Goal: Task Accomplishment & Management: Use online tool/utility

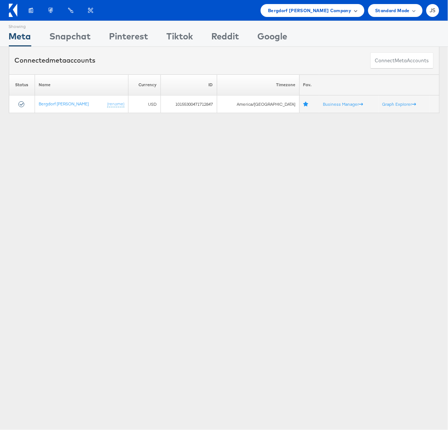
click at [315, 7] on span "Bergdorf Goodman Company" at bounding box center [309, 11] width 83 height 8
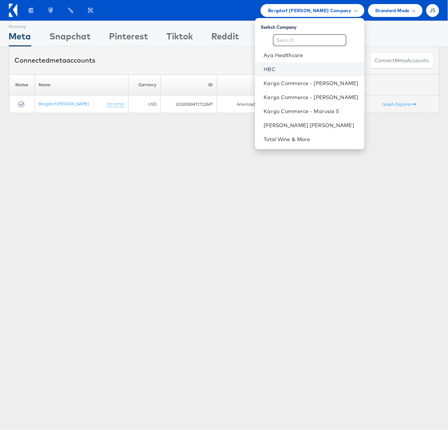
click at [290, 68] on link "HBC" at bounding box center [311, 69] width 95 height 7
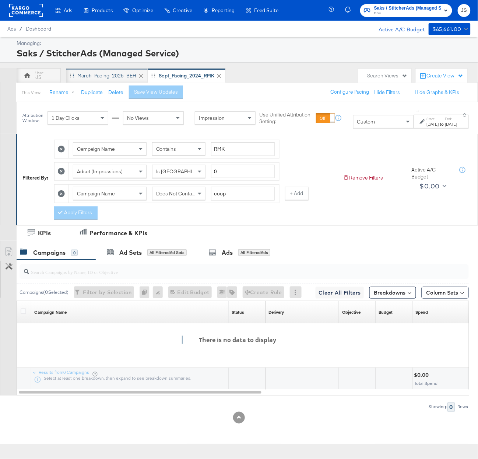
click at [102, 73] on div "March_Pacing_2025_BEH" at bounding box center [106, 75] width 59 height 7
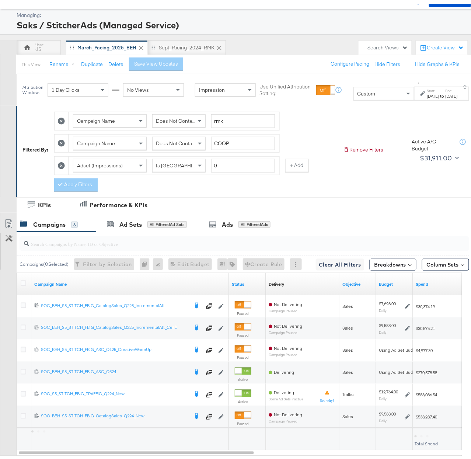
scroll to position [55, 0]
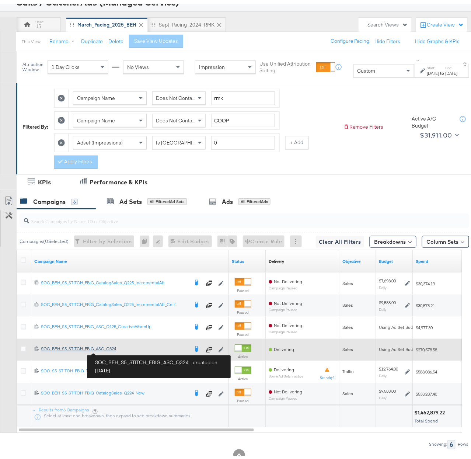
click at [96, 348] on div "SOC_BEH_S5_STITCH_FBIG_ASC_Q324 SOC_BEH_S5_STITCH_FBIG_ASC_Q324" at bounding box center [115, 345] width 148 height 6
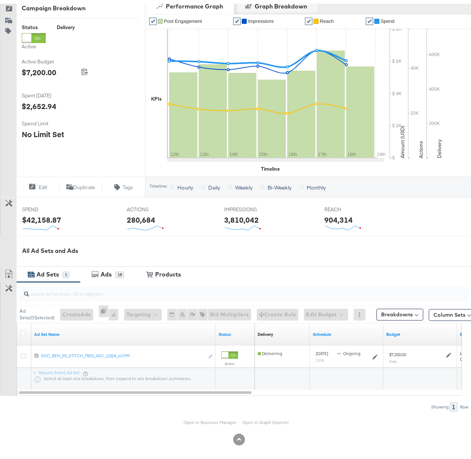
scroll to position [106, 0]
click at [112, 279] on div at bounding box center [243, 291] width 452 height 24
click at [110, 272] on div "Ads" at bounding box center [106, 271] width 11 height 8
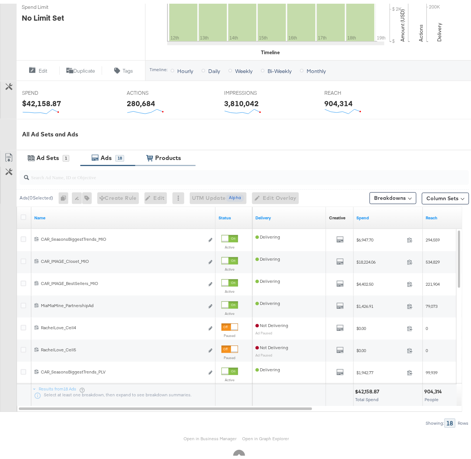
scroll to position [224, 0]
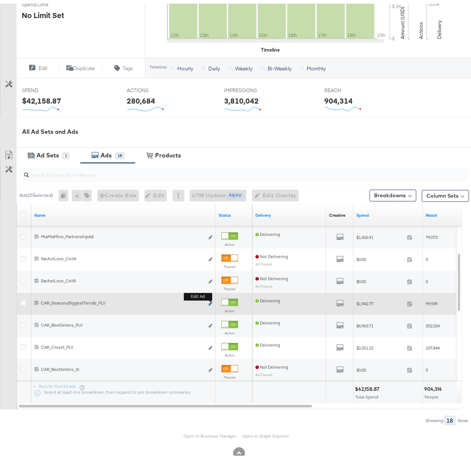
click at [211, 301] on icon "link" at bounding box center [211, 300] width 4 height 4
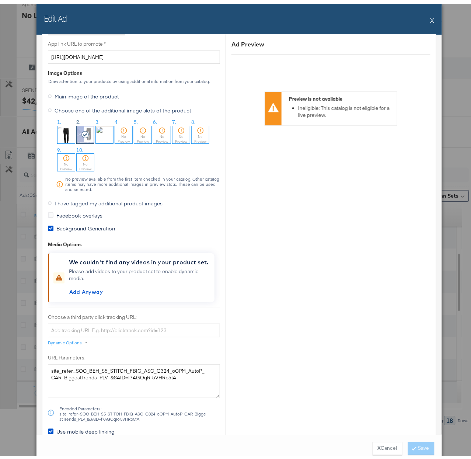
scroll to position [603, 0]
click at [430, 18] on button "X" at bounding box center [432, 16] width 4 height 15
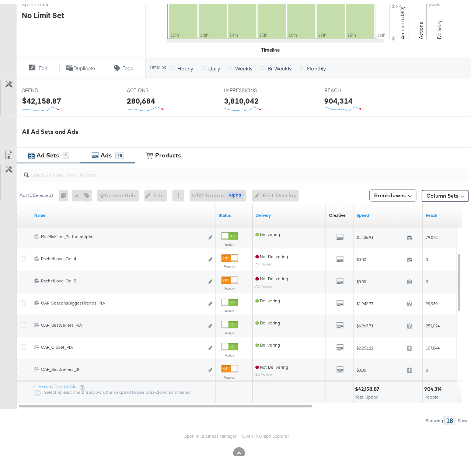
click at [56, 154] on div "Ad Sets" at bounding box center [47, 152] width 22 height 8
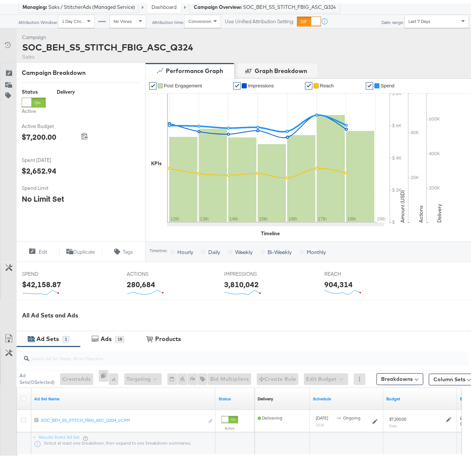
scroll to position [0, 0]
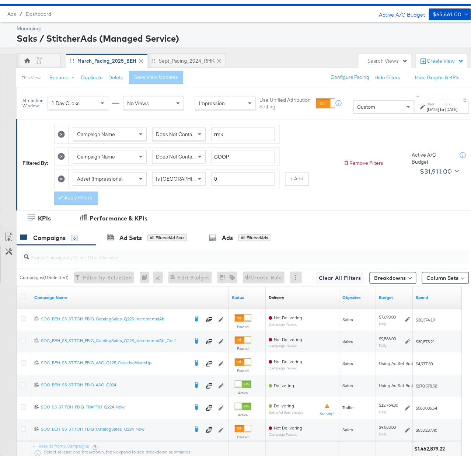
scroll to position [17, 0]
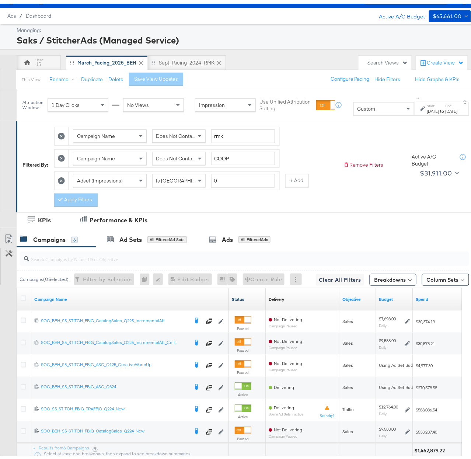
click at [248, 298] on link "Status" at bounding box center [247, 296] width 31 height 6
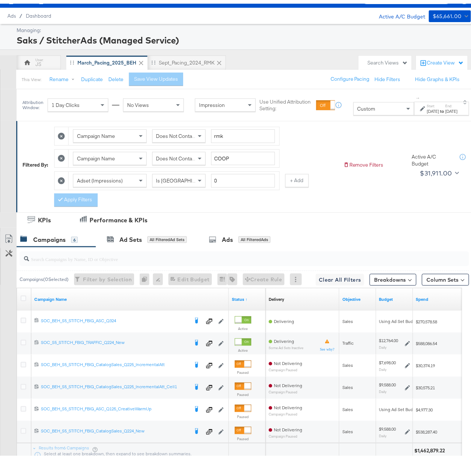
click at [439, 105] on div "to" at bounding box center [442, 108] width 6 height 6
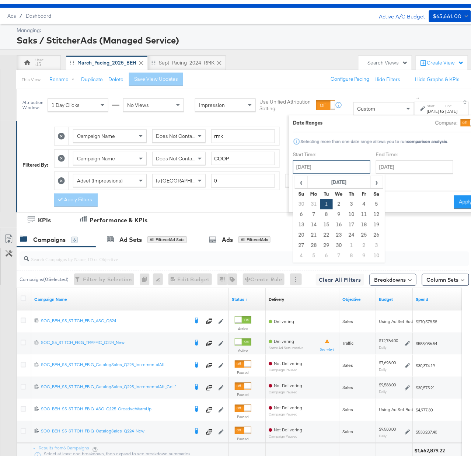
click at [323, 162] on input "[DATE]" at bounding box center [331, 163] width 77 height 13
click at [371, 181] on span "›" at bounding box center [376, 178] width 11 height 11
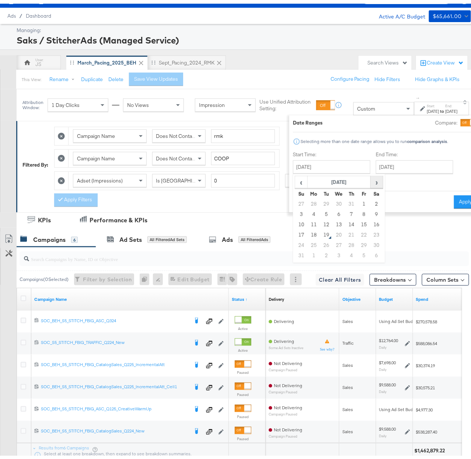
click at [371, 181] on span "›" at bounding box center [376, 178] width 11 height 11
click at [296, 176] on span "‹" at bounding box center [301, 178] width 11 height 11
drag, startPoint x: 344, startPoint y: 202, endPoint x: 358, endPoint y: 191, distance: 18.1
click at [358, 202] on td "1" at bounding box center [364, 200] width 13 height 10
type input "[DATE]"
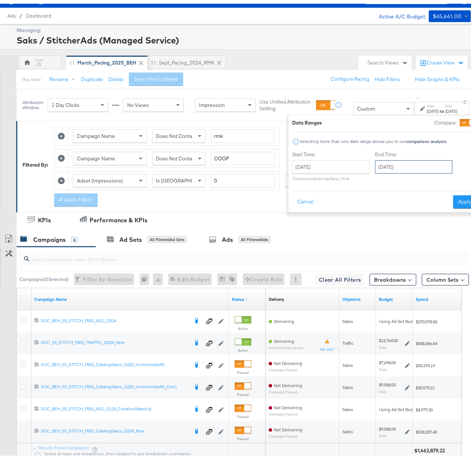
click at [414, 168] on input "[DATE]" at bounding box center [413, 163] width 77 height 13
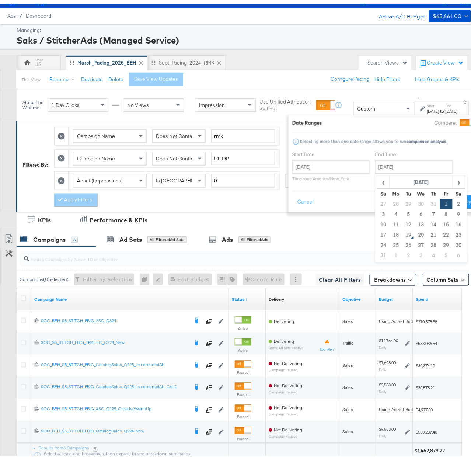
click at [377, 249] on td "31" at bounding box center [383, 252] width 13 height 10
type input "[DATE]"
click at [455, 197] on button "Apply" at bounding box center [466, 198] width 23 height 13
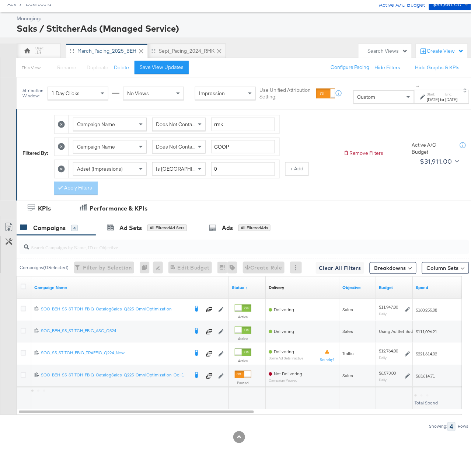
scroll to position [33, 0]
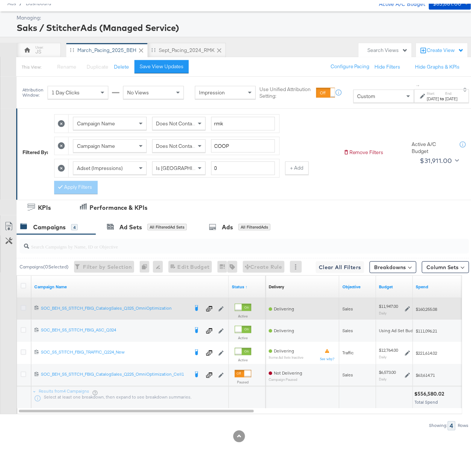
click at [23, 304] on icon at bounding box center [24, 304] width 6 height 6
click at [0, 0] on input "checkbox" at bounding box center [0, 0] width 0 height 0
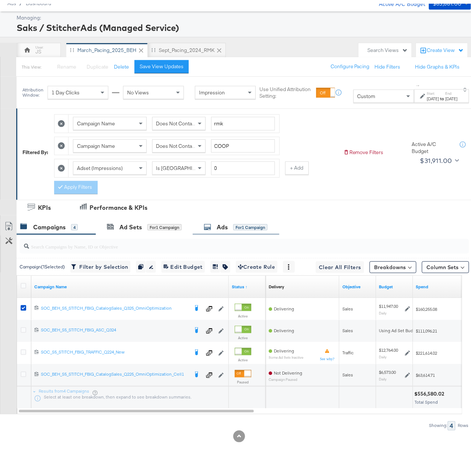
click at [234, 221] on div "for 1 Campaign" at bounding box center [250, 223] width 34 height 7
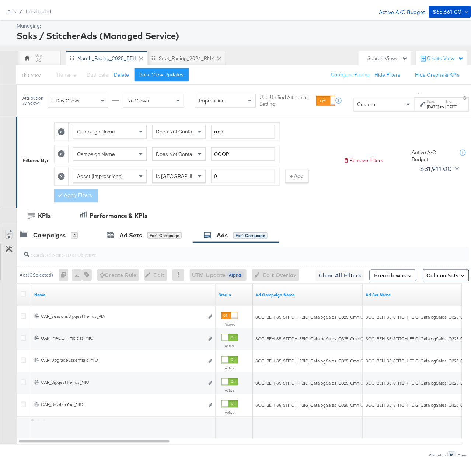
scroll to position [55, 0]
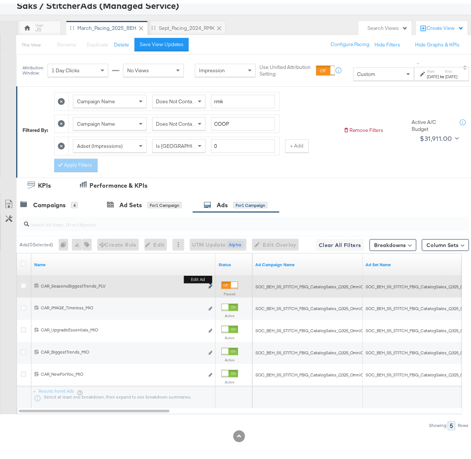
click at [211, 282] on icon "link" at bounding box center [211, 283] width 4 height 4
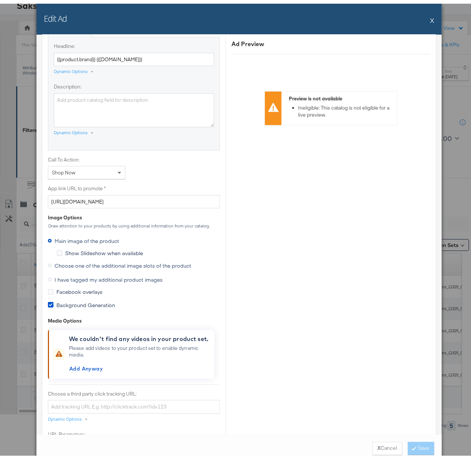
scroll to position [457, 0]
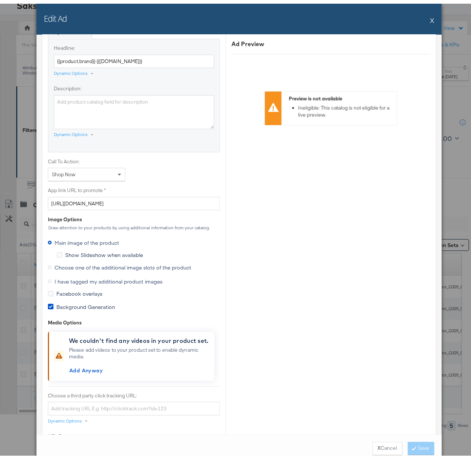
click at [106, 265] on span "Choose one of the additional image slots of the product" at bounding box center [123, 263] width 137 height 7
click at [0, 0] on input "Choose one of the additional image slots of the product" at bounding box center [0, 0] width 0 height 0
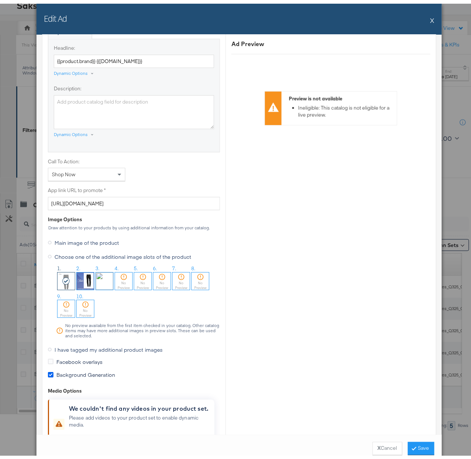
click at [48, 372] on icon at bounding box center [51, 371] width 6 height 6
click at [0, 0] on input "Background Generation" at bounding box center [0, 0] width 0 height 0
click at [83, 284] on img at bounding box center [85, 277] width 17 height 17
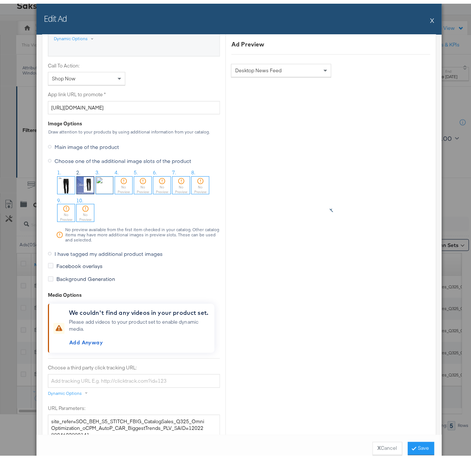
scroll to position [541, 0]
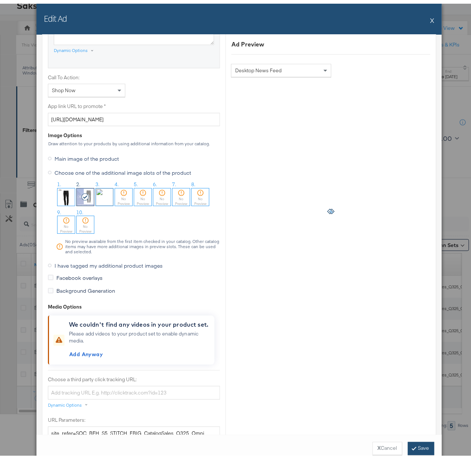
click at [419, 444] on button "Save" at bounding box center [421, 444] width 27 height 13
